Goal: Transaction & Acquisition: Purchase product/service

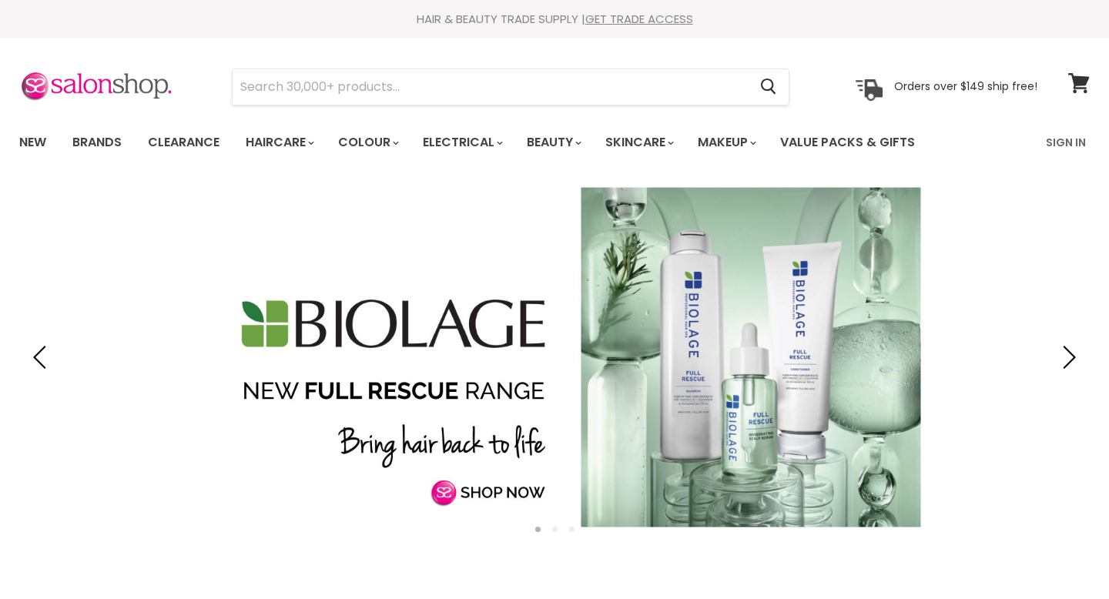
click at [301, 146] on link "Haircare" at bounding box center [278, 142] width 89 height 32
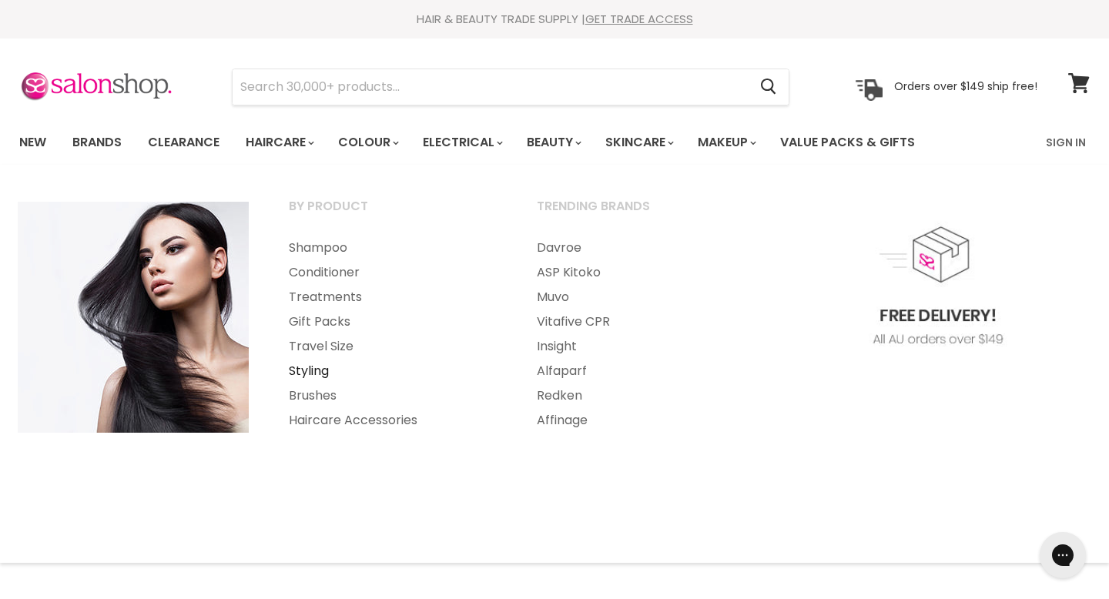
click at [325, 370] on link "Styling" at bounding box center [392, 371] width 245 height 25
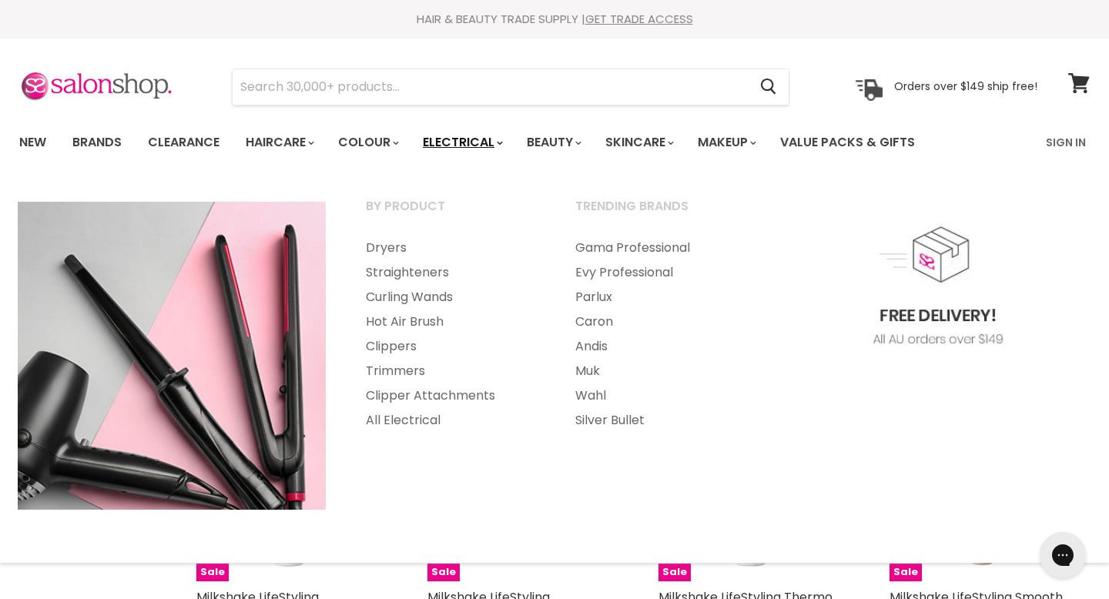
click at [498, 142] on link "Electrical" at bounding box center [461, 142] width 101 height 32
click at [429, 270] on link "Straighteners" at bounding box center [450, 272] width 206 height 25
